Goal: Find specific page/section: Find specific page/section

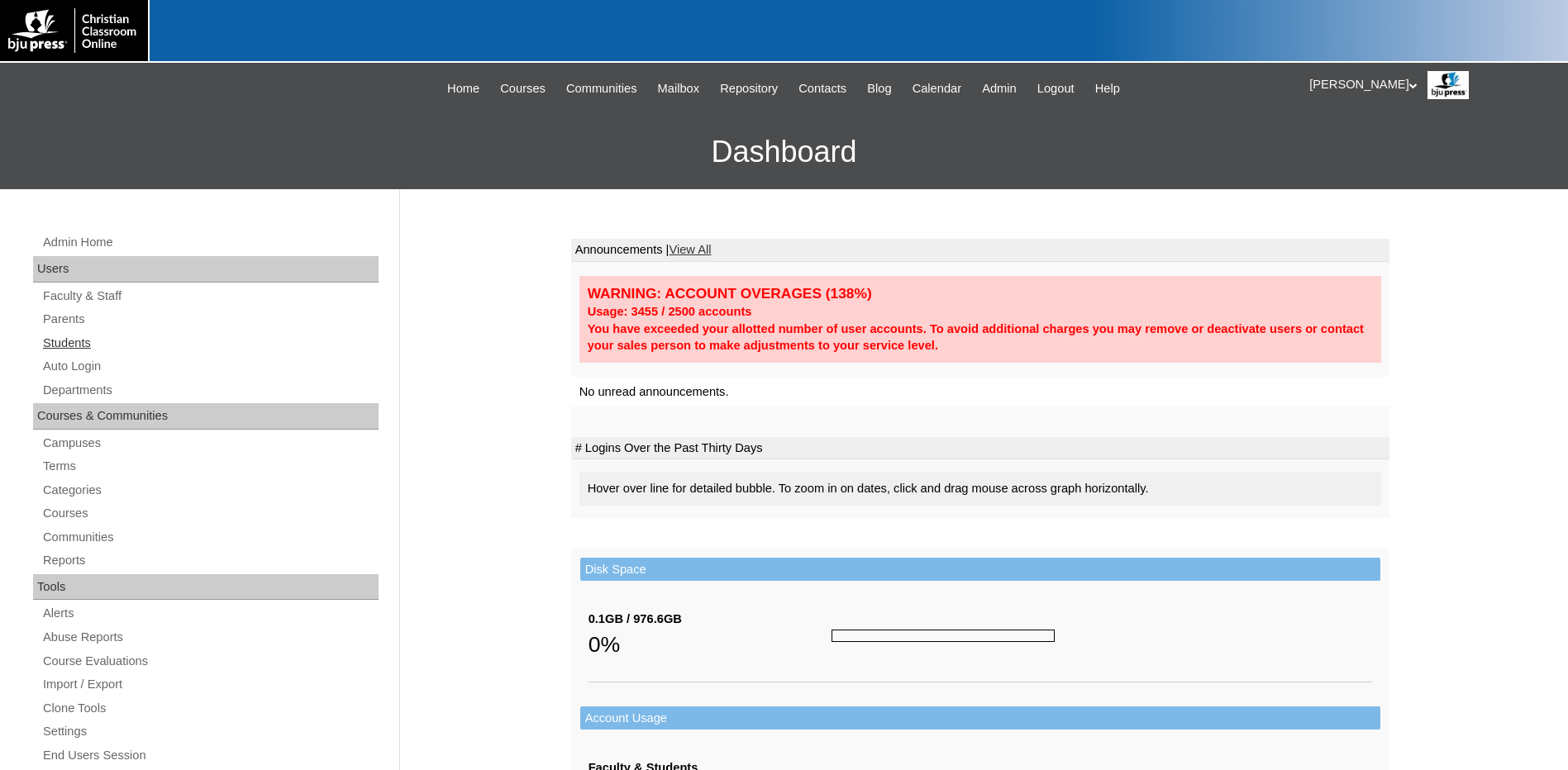
click at [83, 345] on link "Students" at bounding box center [210, 343] width 337 height 21
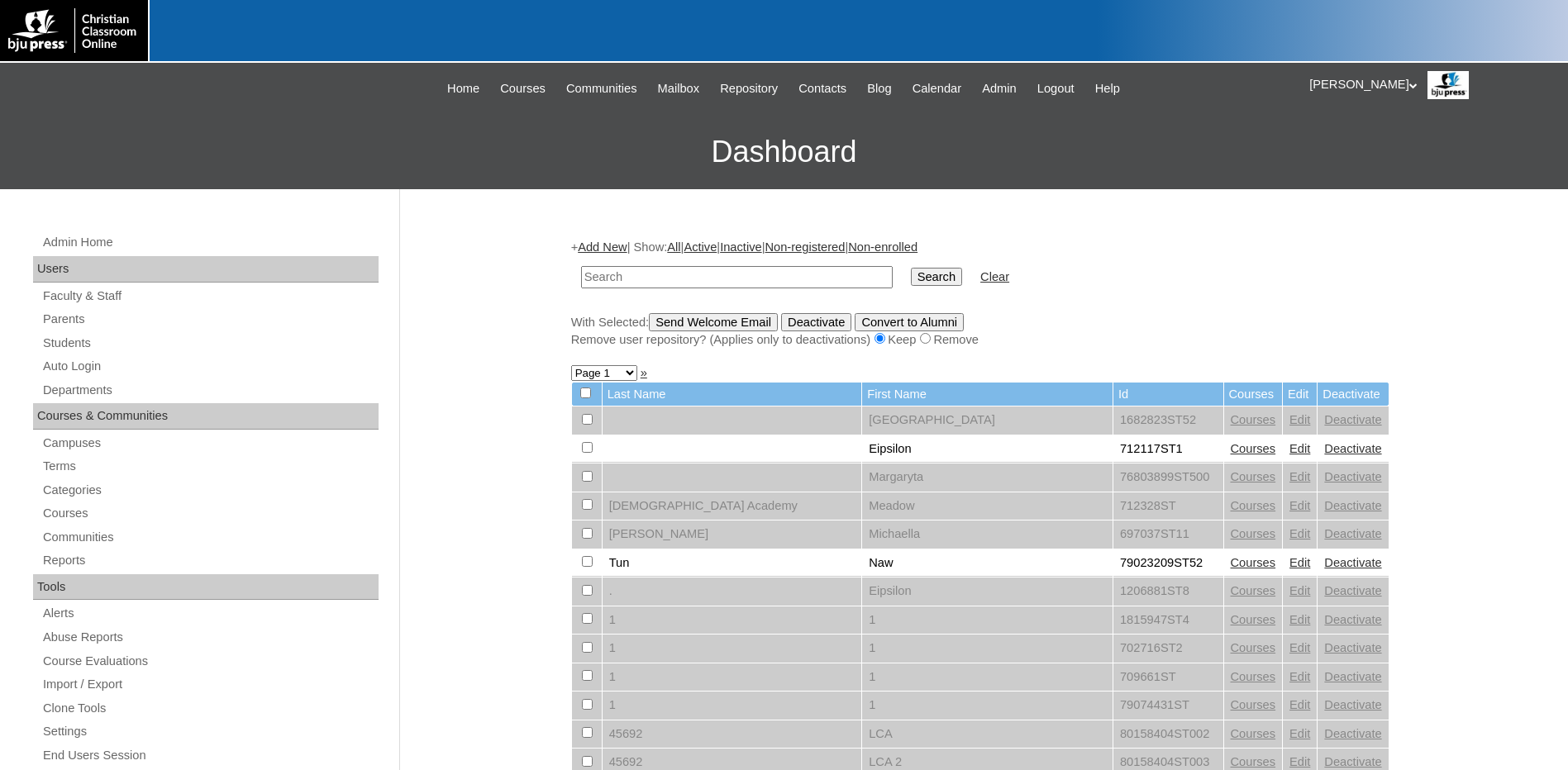
click at [81, 313] on link "Parents" at bounding box center [210, 320] width 337 height 21
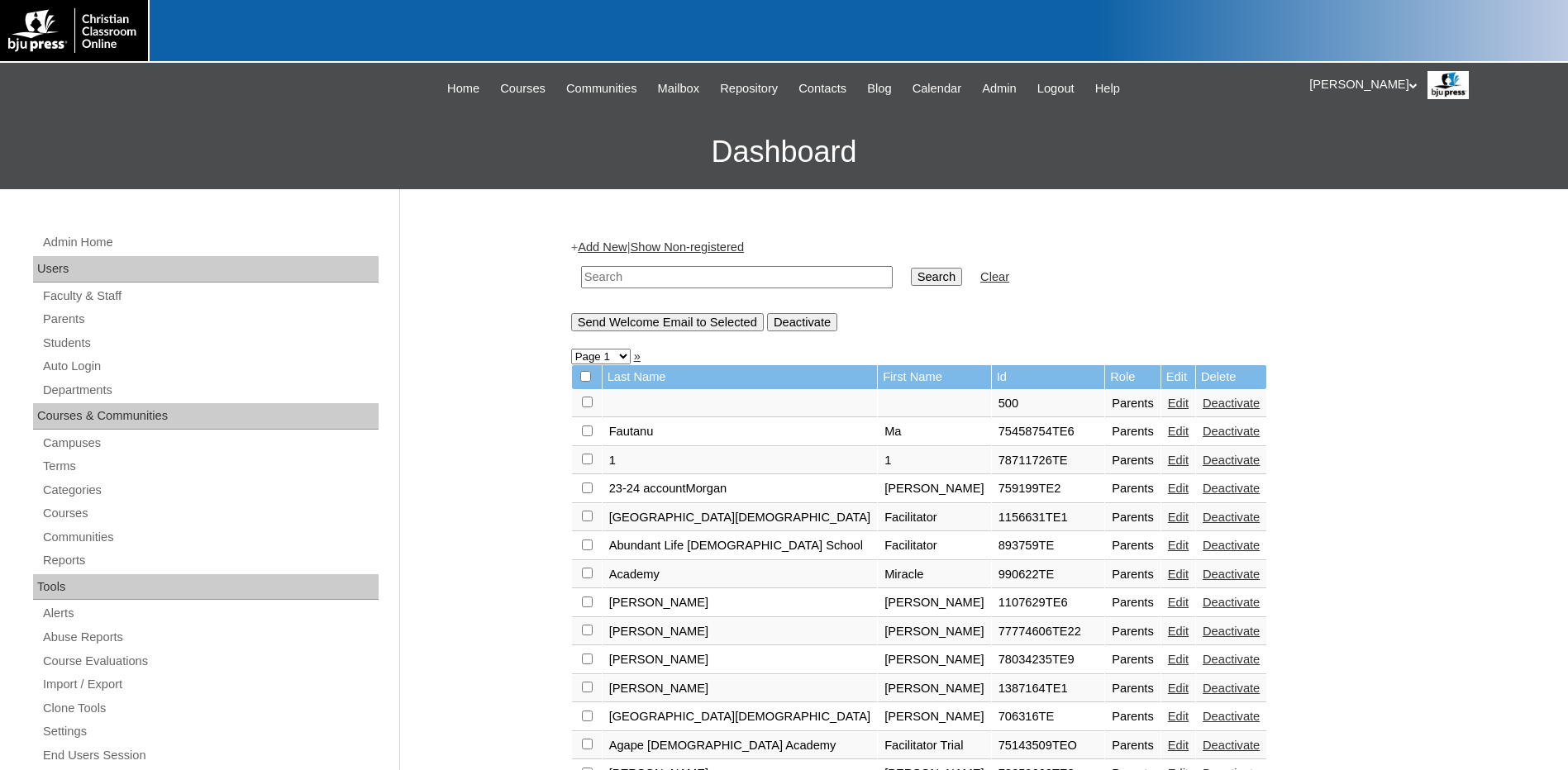
click at [662, 287] on input "text" at bounding box center [737, 277] width 312 height 23
paste input "jbetz@gracecrusaders.org"
drag, startPoint x: 613, startPoint y: 270, endPoint x: 526, endPoint y: 286, distance: 88.5
type input "@[DOMAIN_NAME]"
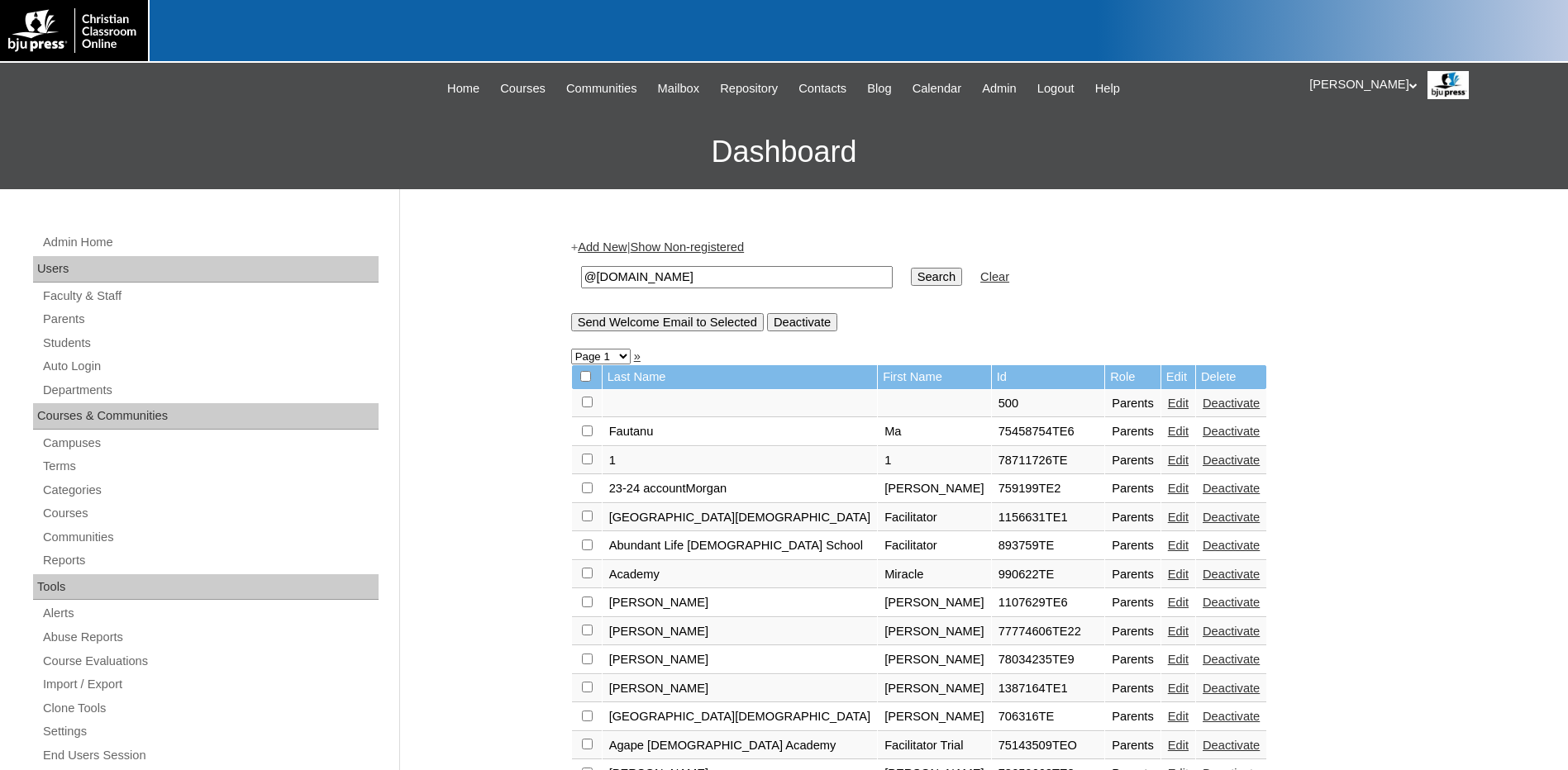
click at [911, 268] on input "Search" at bounding box center [936, 276] width 51 height 18
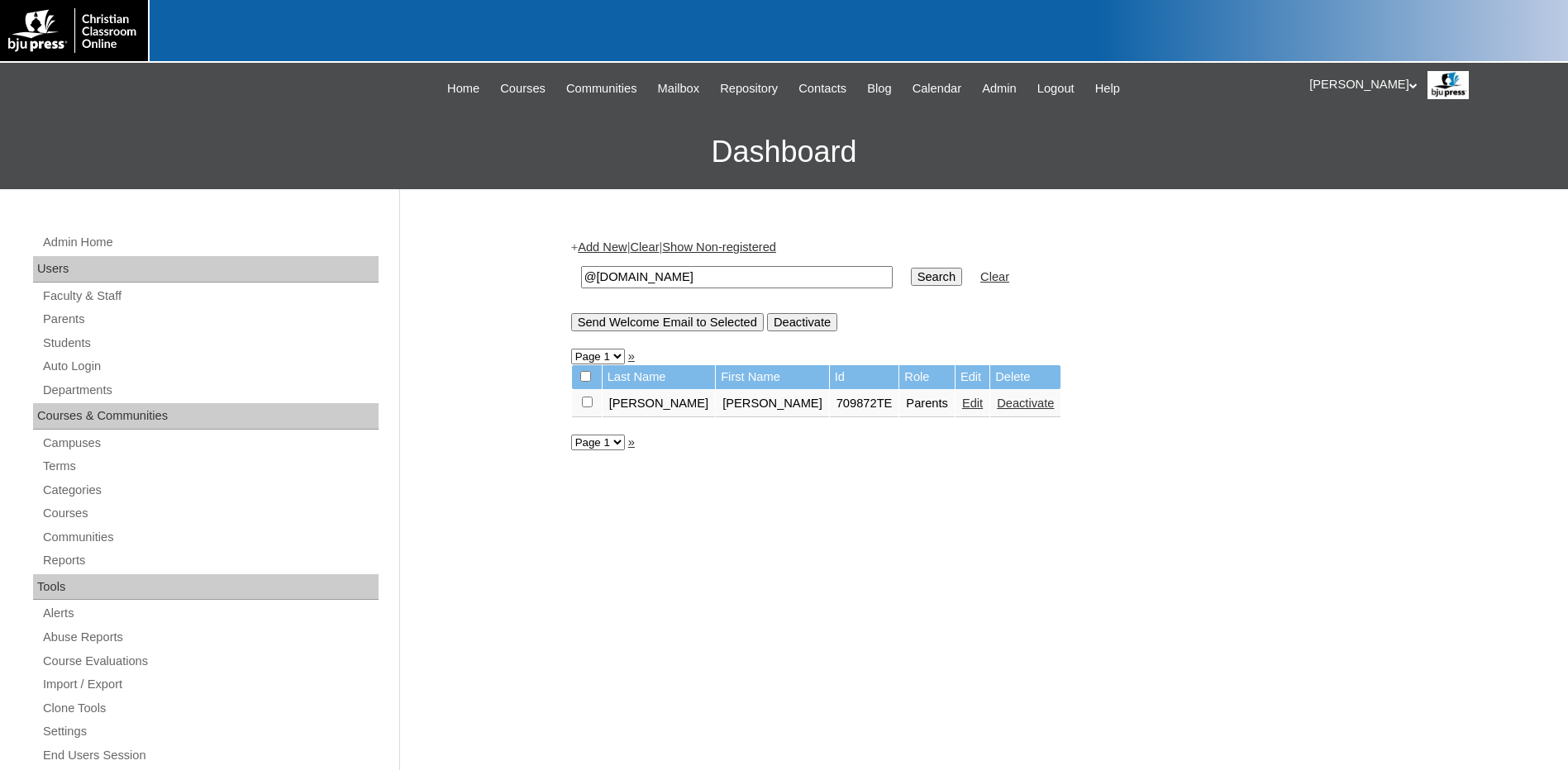
drag, startPoint x: 769, startPoint y: 281, endPoint x: 0, endPoint y: 268, distance: 769.1
click at [83, 266] on div "Admin Home Users Faculty & Staff Parents Students Auto Login Departments Course…" at bounding box center [784, 760] width 1568 height 1140
click at [88, 339] on link "Students" at bounding box center [210, 343] width 337 height 21
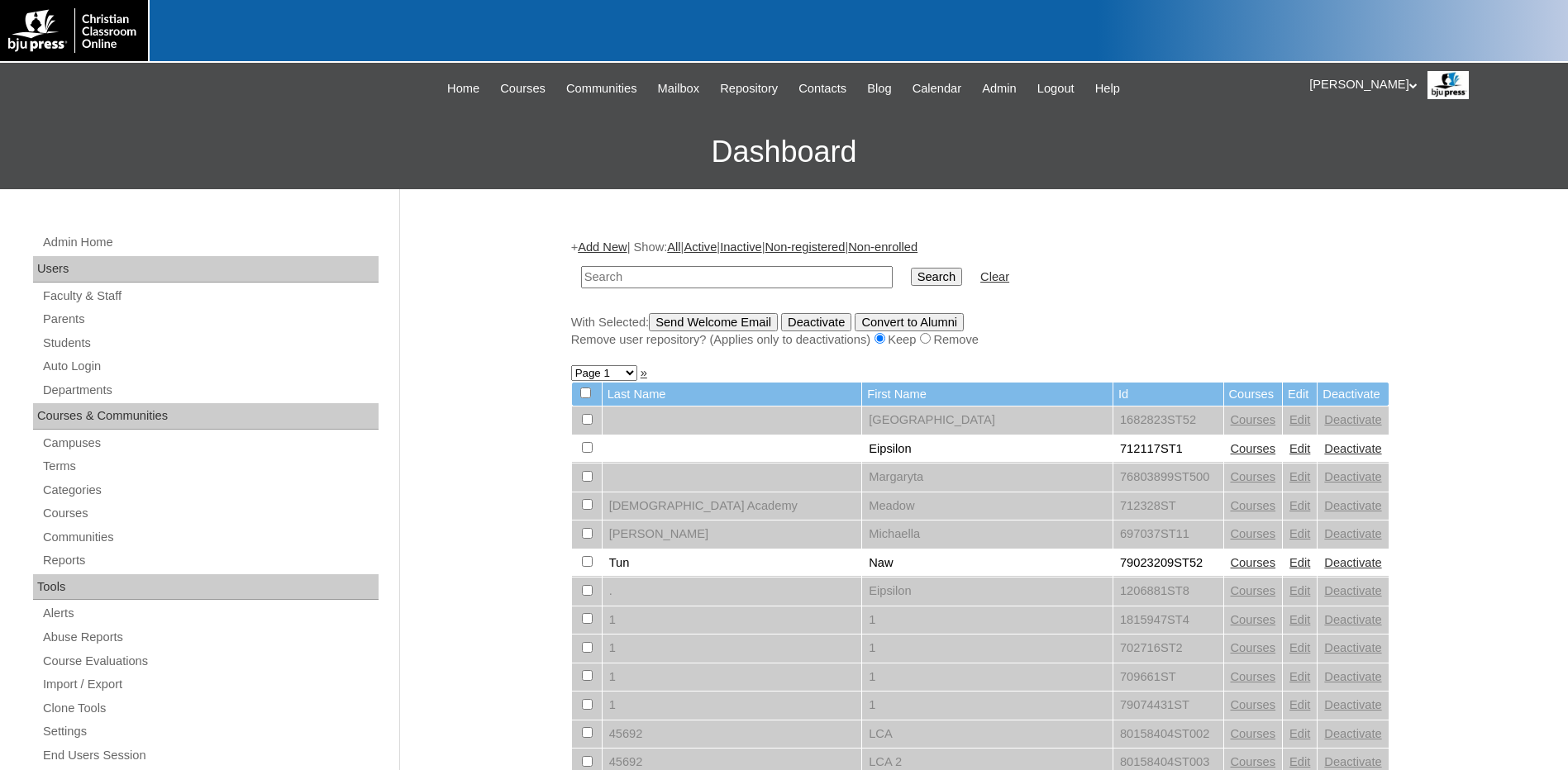
click at [638, 281] on input "text" at bounding box center [737, 277] width 312 height 23
type input "@gracecrusaders.org"
click at [911, 268] on input "Search" at bounding box center [936, 276] width 51 height 18
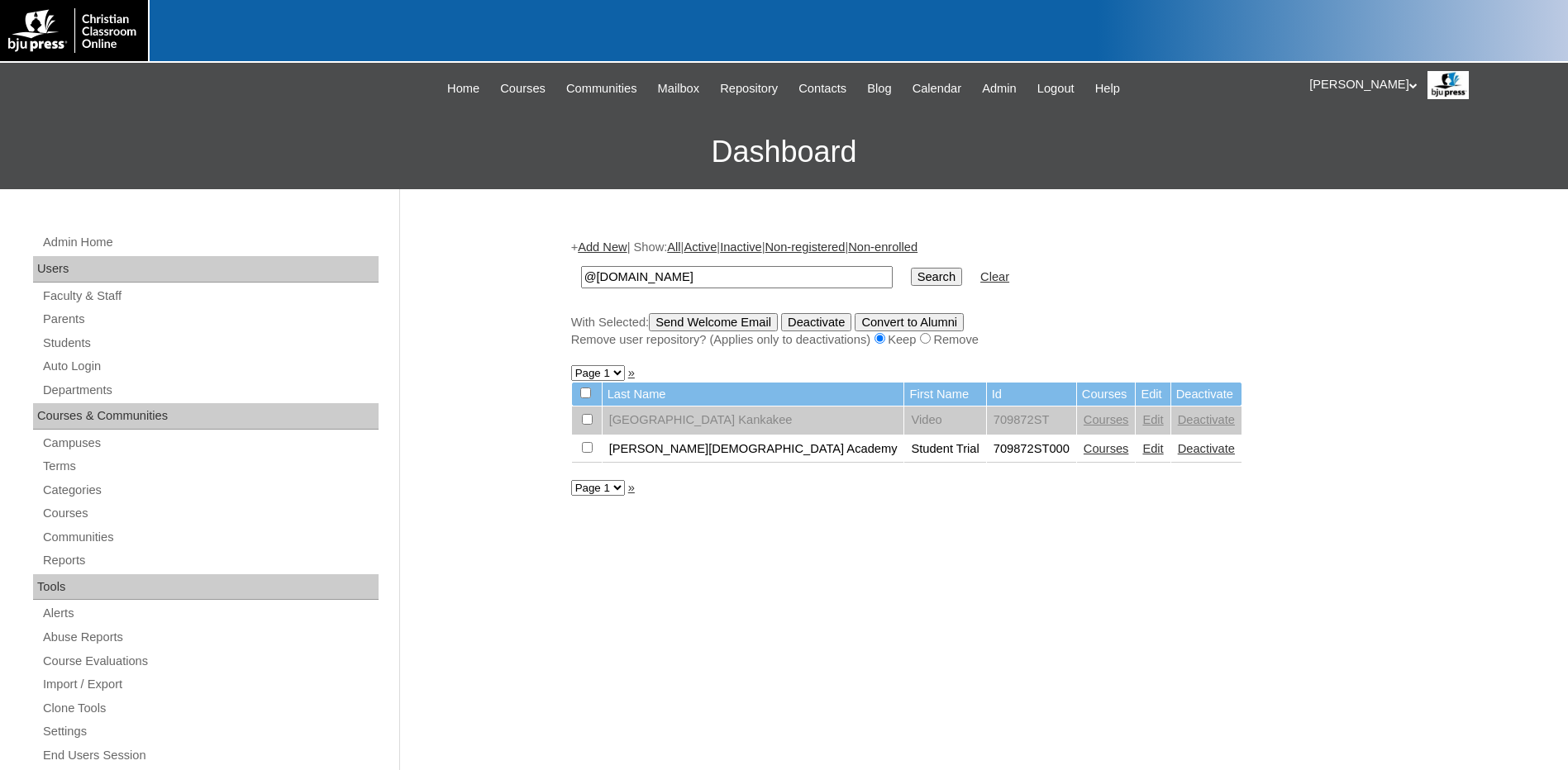
drag, startPoint x: 1398, startPoint y: 478, endPoint x: 1360, endPoint y: 619, distance: 146.0
click at [1398, 478] on div "Admin Home Users Faculty & Staff Parents Students Auto Login Departments Course…" at bounding box center [784, 760] width 1568 height 1140
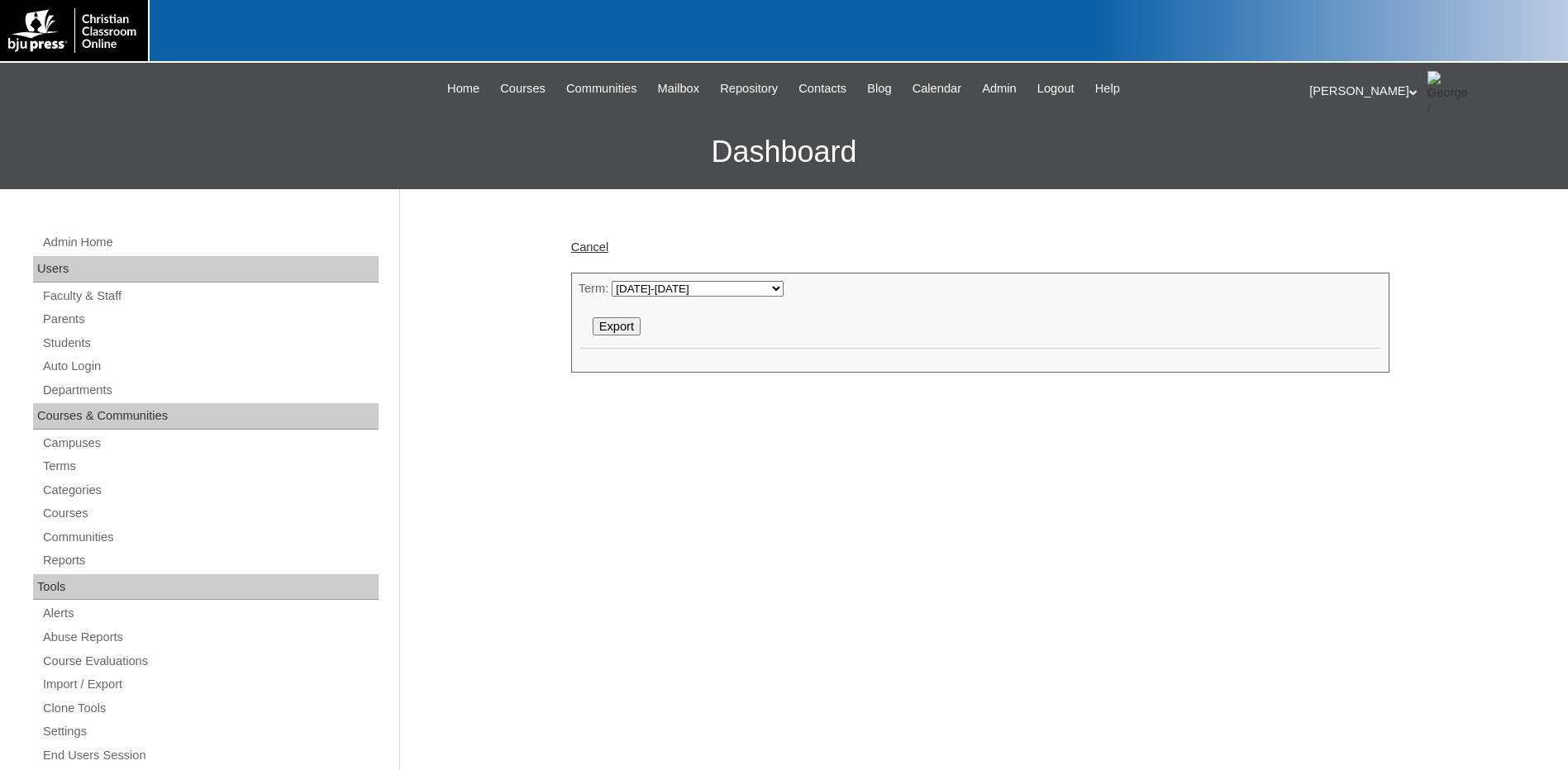
select select "50"
click at [1345, 81] on div "[PERSON_NAME] My Profile My Settings Logout" at bounding box center [1431, 92] width 243 height 42
click at [1347, 152] on span "Logout" at bounding box center [1339, 155] width 33 height 12
